Goal: Find specific page/section: Find specific page/section

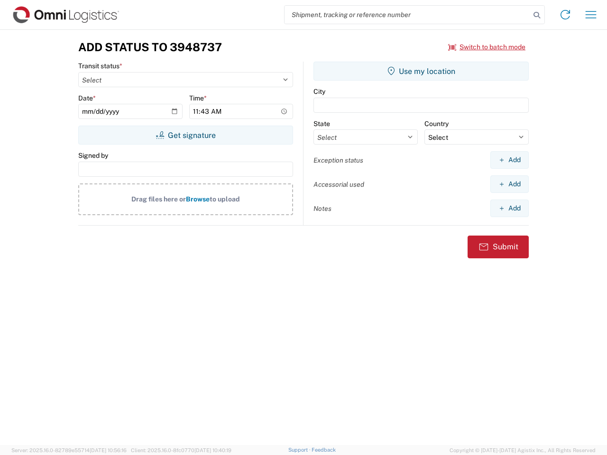
click at [408, 15] on input "search" at bounding box center [408, 15] width 246 height 18
click at [537, 15] on icon at bounding box center [536, 15] width 13 height 13
click at [565, 15] on icon at bounding box center [565, 14] width 15 height 15
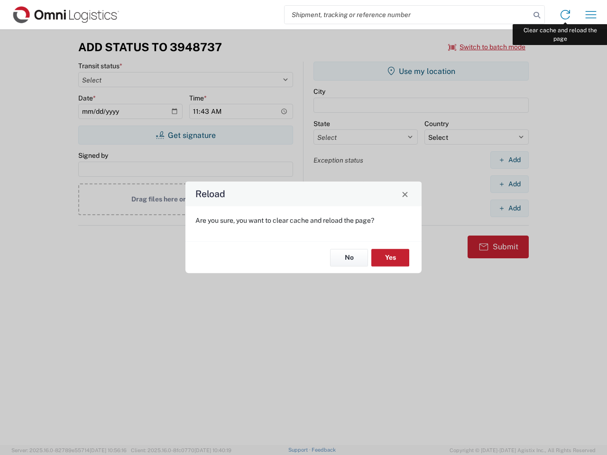
click at [591, 15] on div "Reload Are you sure, you want to clear cache and reload the page? No Yes" at bounding box center [303, 227] width 607 height 455
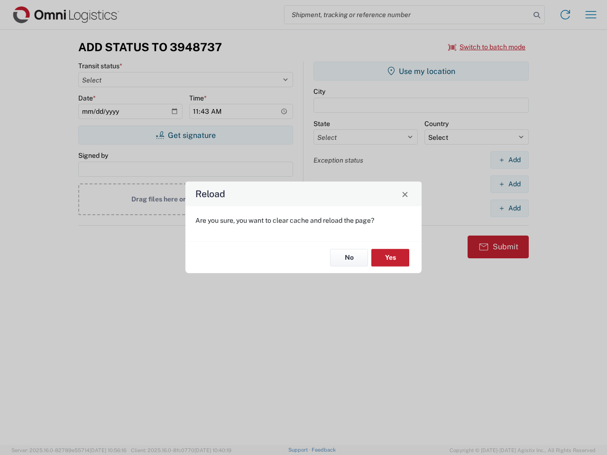
click at [487, 47] on div "Reload Are you sure, you want to clear cache and reload the page? No Yes" at bounding box center [303, 227] width 607 height 455
click at [185, 135] on div "Reload Are you sure, you want to clear cache and reload the page? No Yes" at bounding box center [303, 227] width 607 height 455
click at [421, 71] on div "Reload Are you sure, you want to clear cache and reload the page? No Yes" at bounding box center [303, 227] width 607 height 455
click at [509, 160] on div "Reload Are you sure, you want to clear cache and reload the page? No Yes" at bounding box center [303, 227] width 607 height 455
click at [509, 184] on div "Reload Are you sure, you want to clear cache and reload the page? No Yes" at bounding box center [303, 227] width 607 height 455
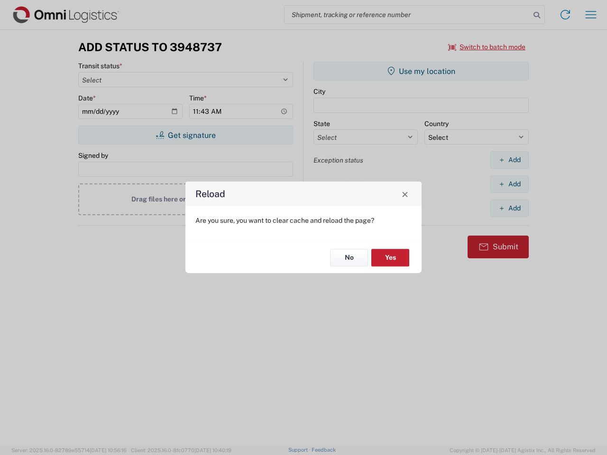
click at [509, 208] on div "Reload Are you sure, you want to clear cache and reload the page? No Yes" at bounding box center [303, 227] width 607 height 455
